Goal: Task Accomplishment & Management: Manage account settings

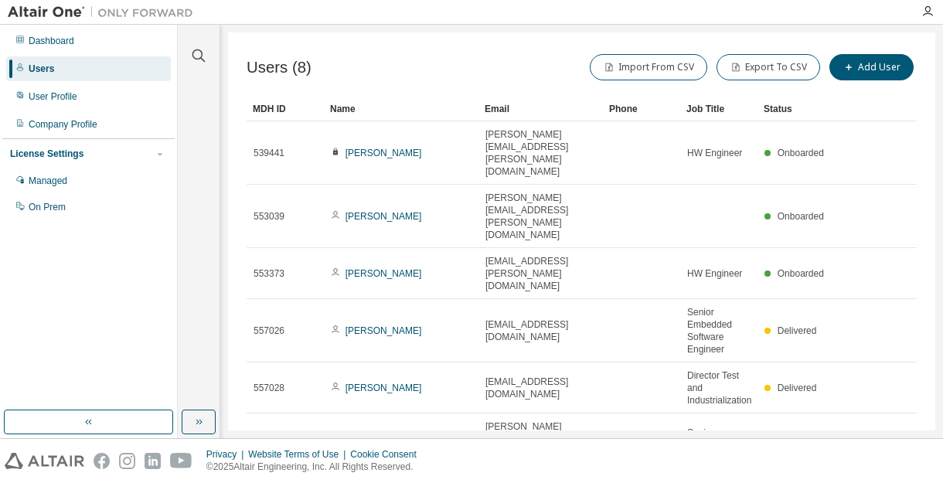
click at [157, 152] on icon "button" at bounding box center [159, 153] width 9 height 9
click at [60, 179] on div "Managed" at bounding box center [48, 181] width 39 height 12
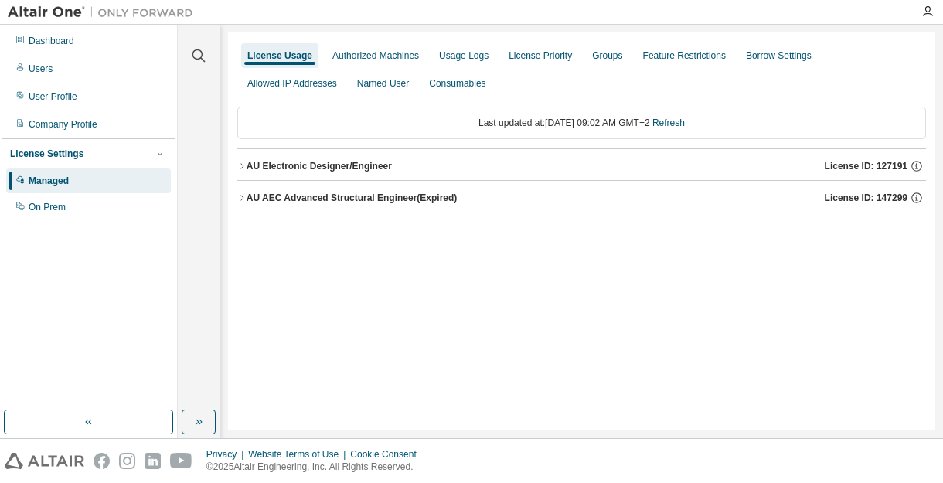
click at [243, 163] on icon "button" at bounding box center [241, 166] width 9 height 9
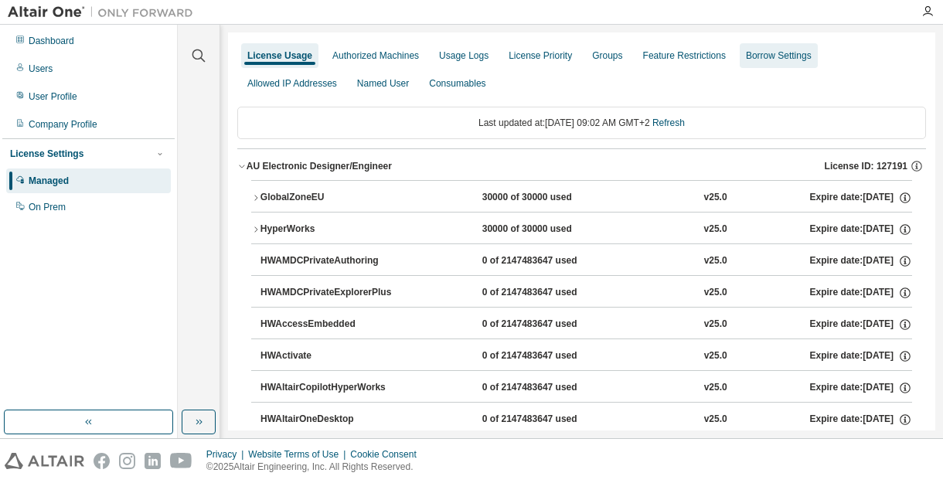
click at [764, 51] on div "Borrow Settings" at bounding box center [779, 55] width 66 height 12
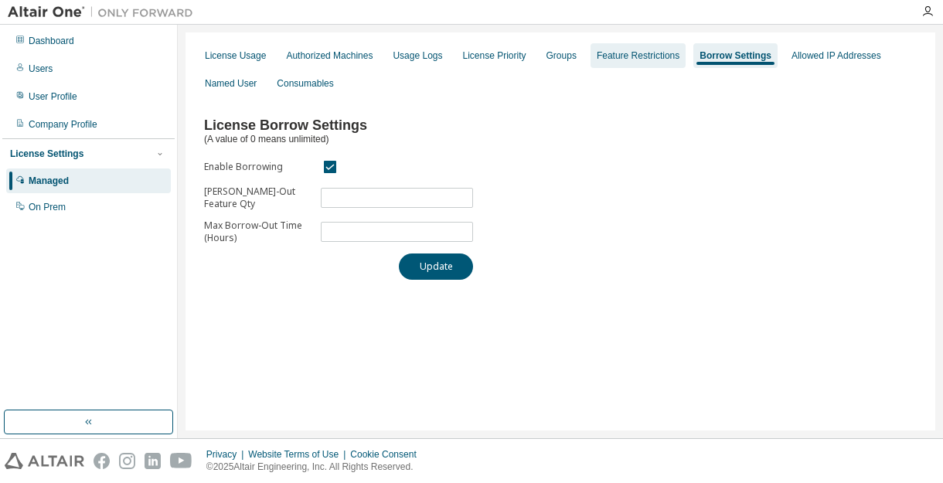
click at [617, 58] on div "Feature Restrictions" at bounding box center [638, 55] width 83 height 12
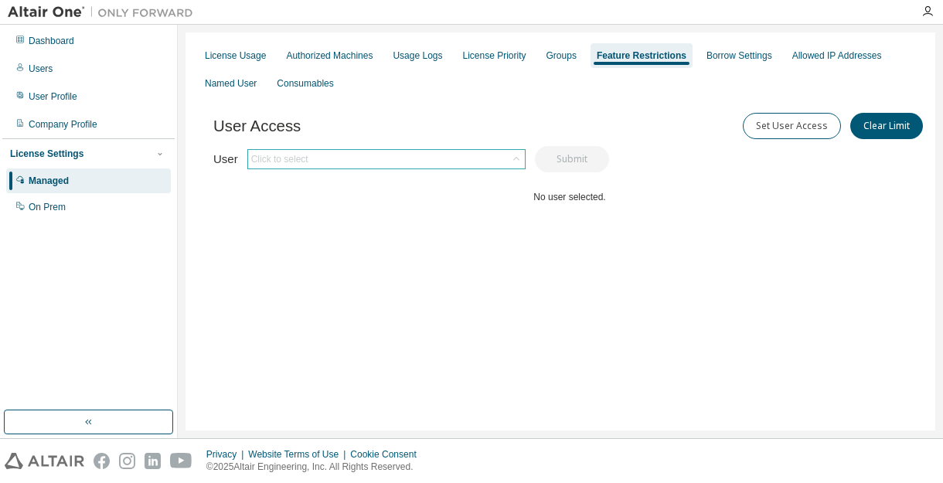
click at [387, 154] on div "Click to select" at bounding box center [386, 159] width 277 height 19
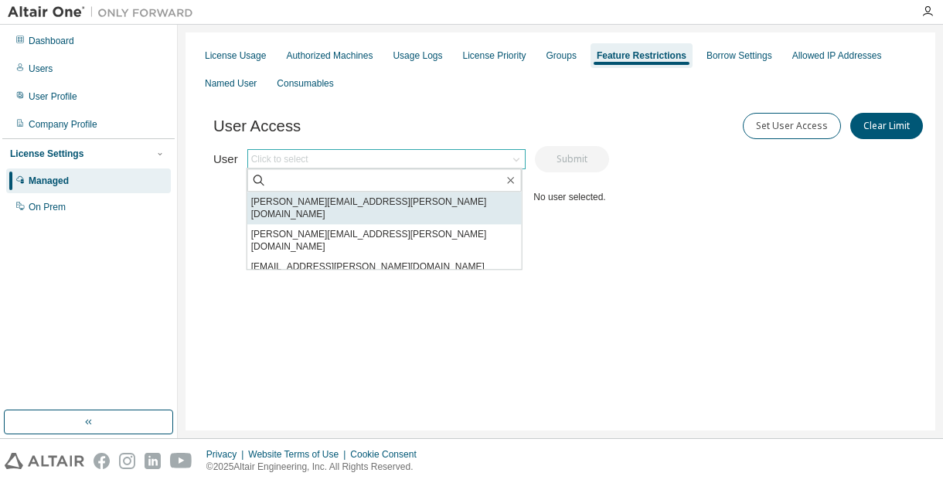
click at [349, 201] on li "[PERSON_NAME][EMAIL_ADDRESS][PERSON_NAME][DOMAIN_NAME]" at bounding box center [384, 208] width 274 height 32
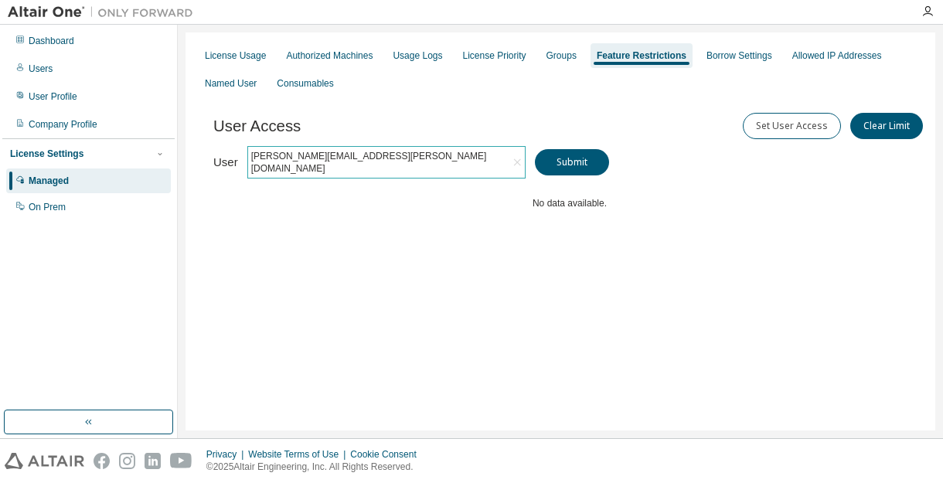
click at [458, 157] on div "[PERSON_NAME][EMAIL_ADDRESS][PERSON_NAME][DOMAIN_NAME]" at bounding box center [386, 162] width 277 height 31
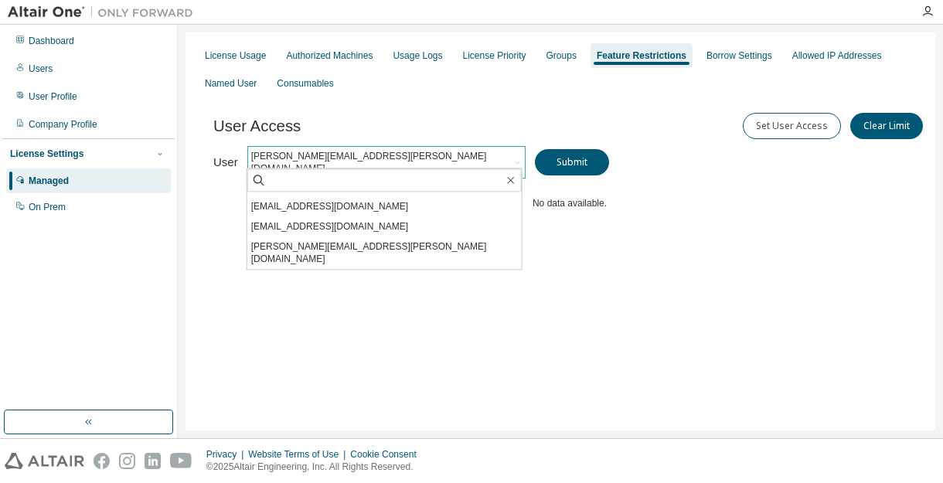
scroll to position [83, 0]
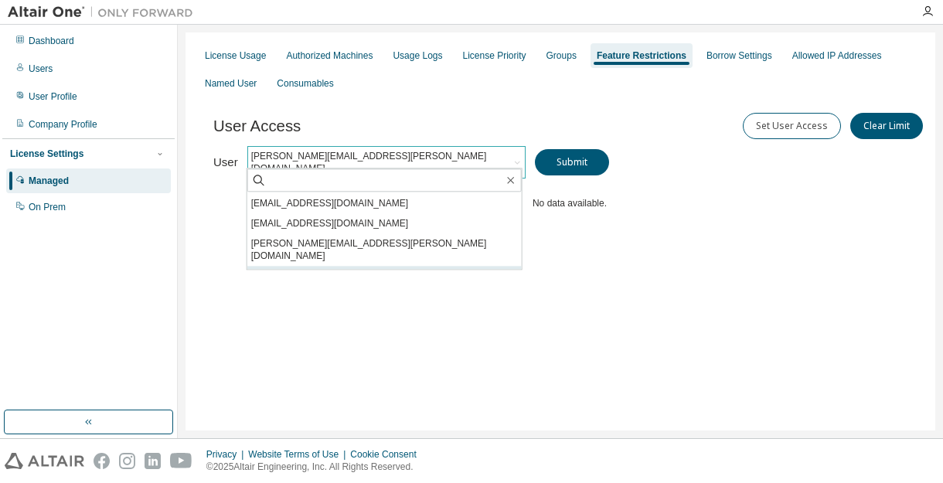
click at [373, 266] on li "[EMAIL_ADDRESS][DOMAIN_NAME]" at bounding box center [384, 276] width 274 height 20
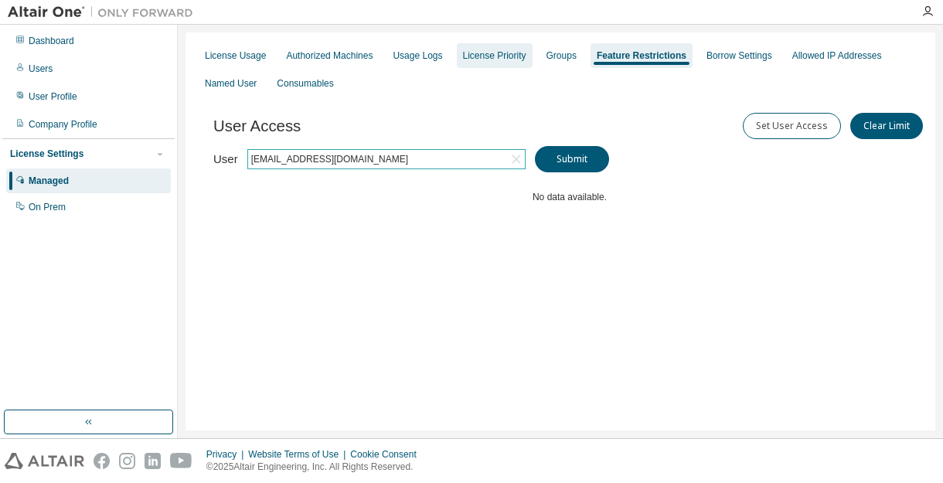
click at [495, 56] on div "License Priority" at bounding box center [494, 55] width 63 height 12
